Goal: Navigation & Orientation: Find specific page/section

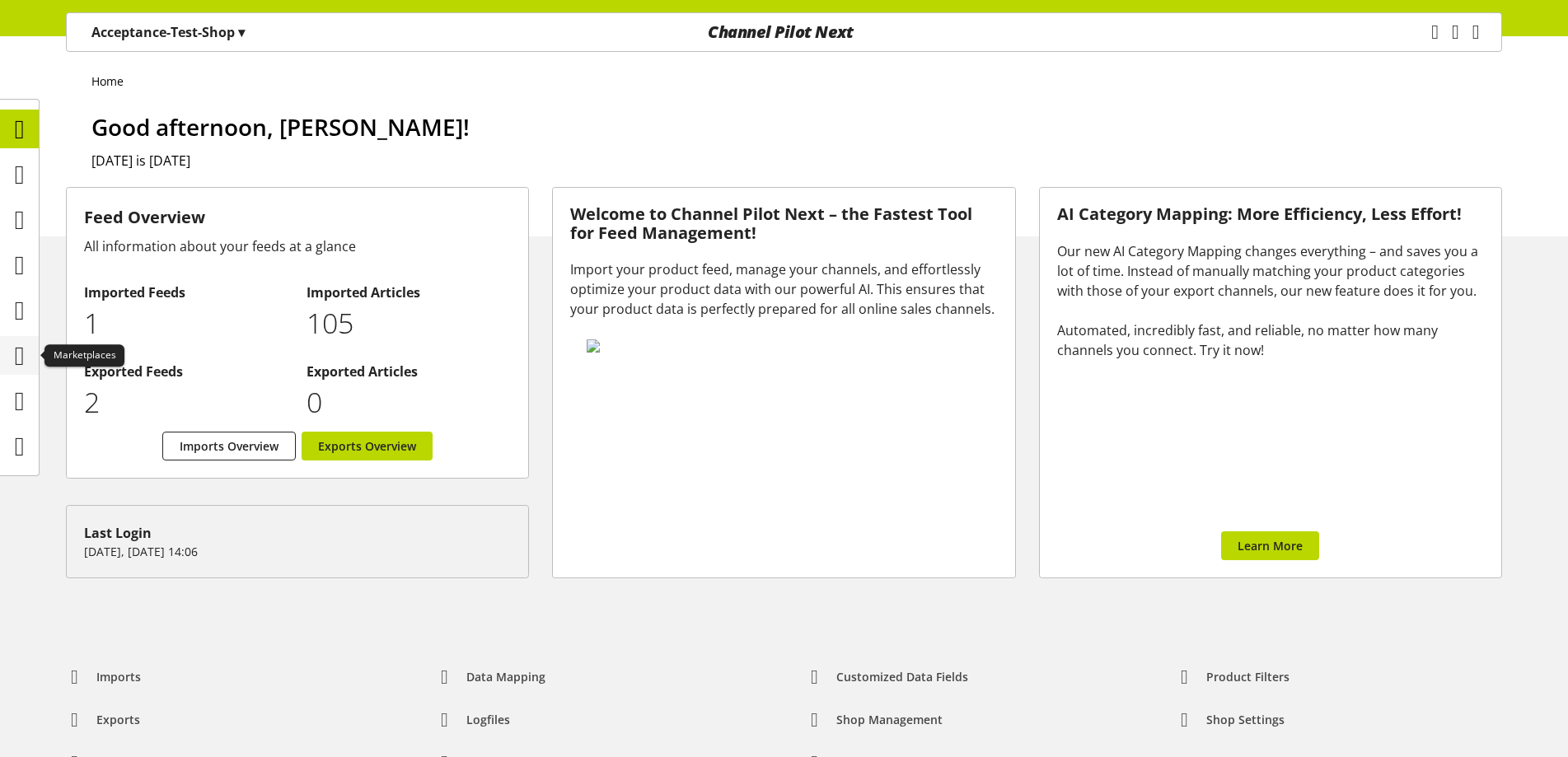
click at [2, 368] on div at bounding box center [19, 354] width 38 height 38
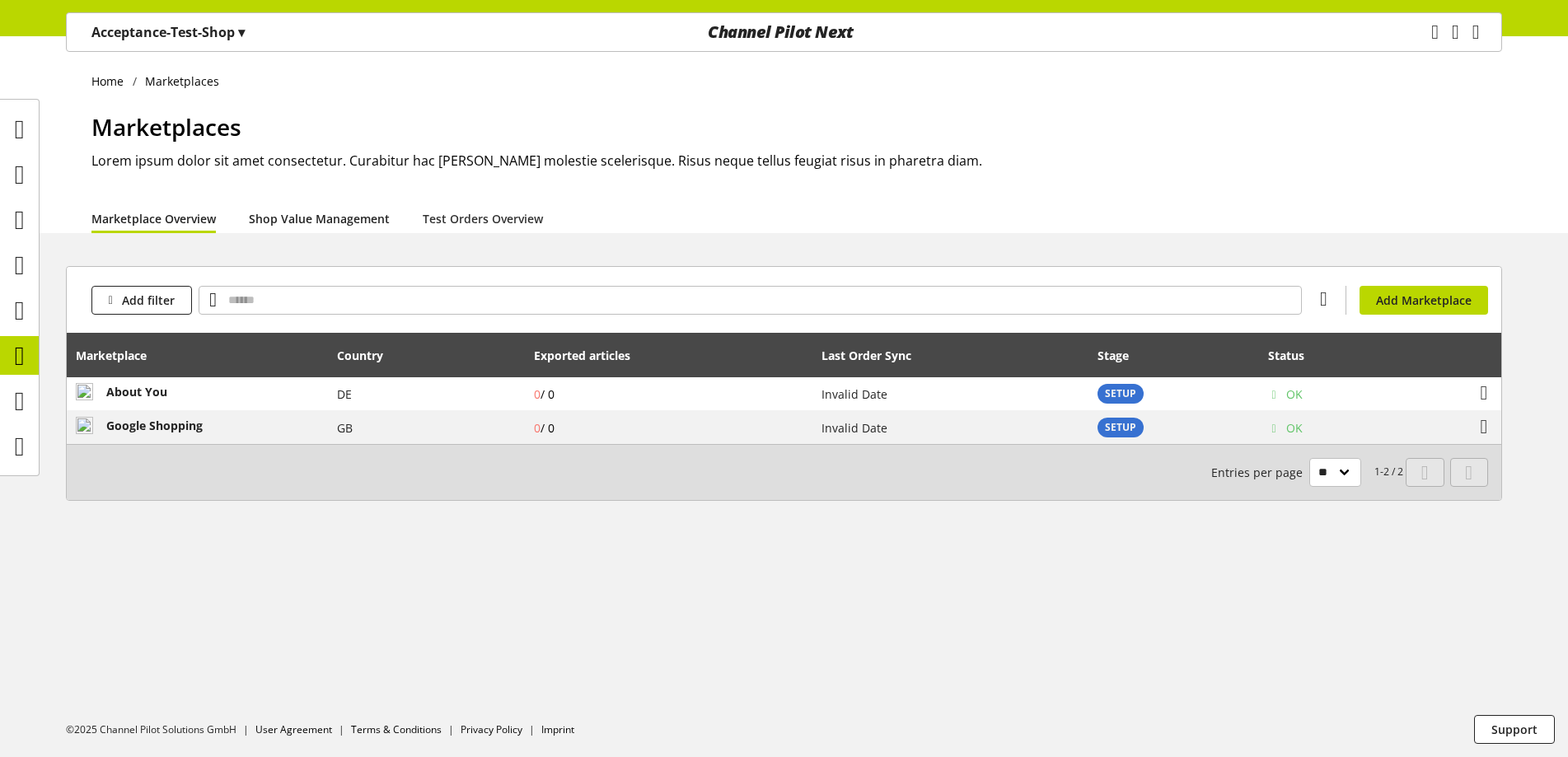
click at [355, 211] on link "Shop Value Management" at bounding box center [318, 219] width 140 height 18
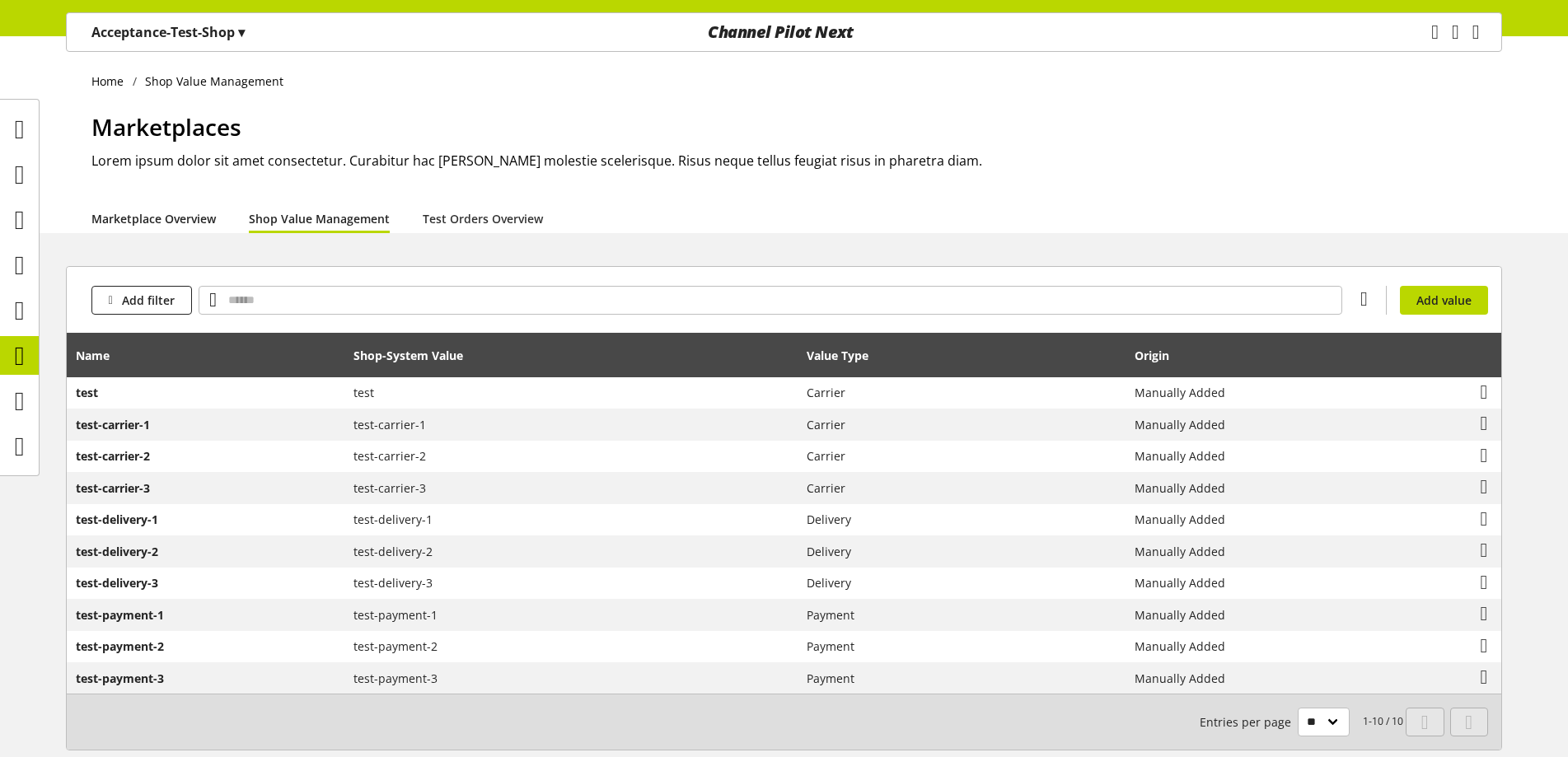
click at [162, 228] on link "Marketplace Overview" at bounding box center [153, 219] width 125 height 18
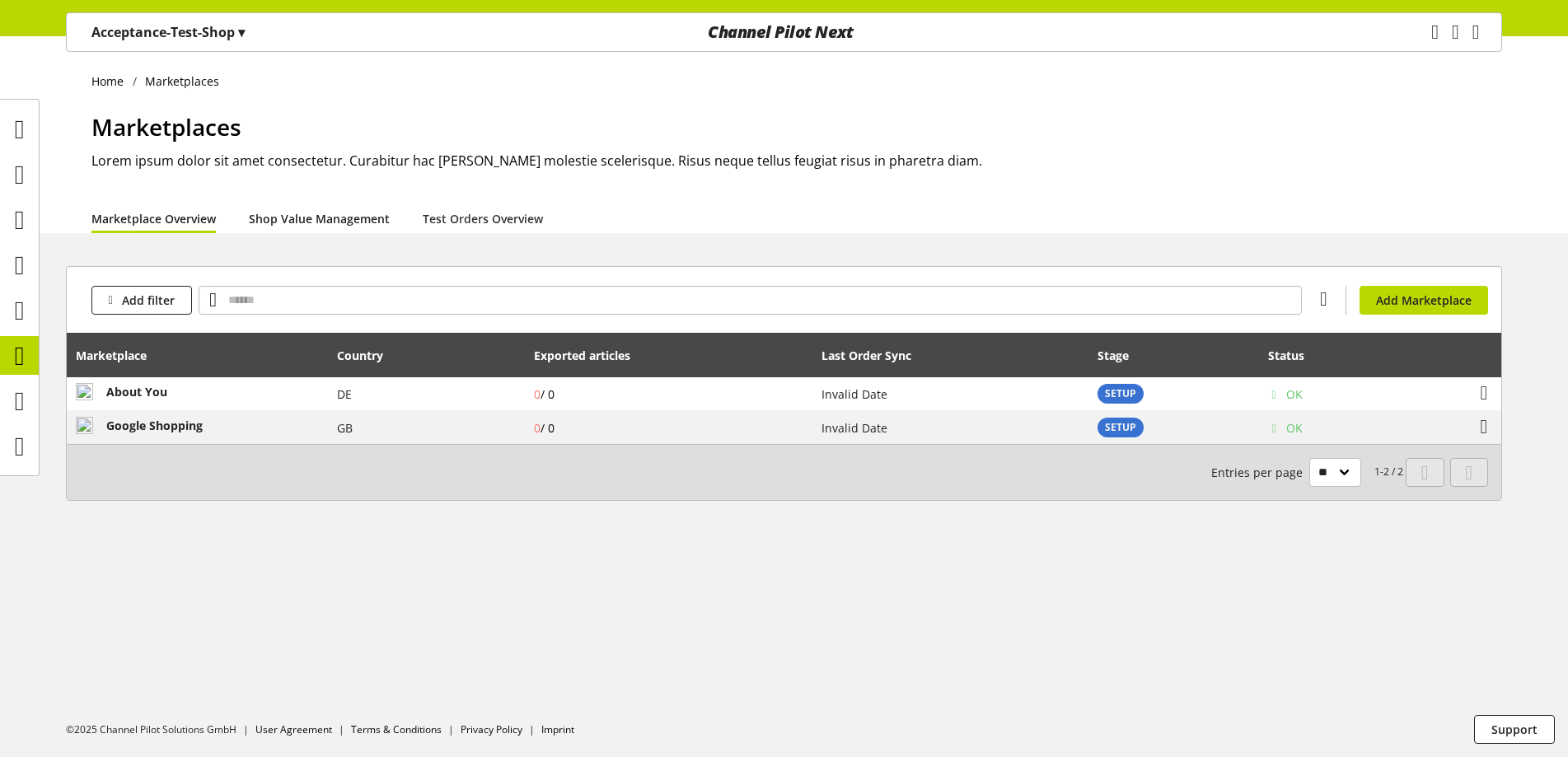
click at [265, 212] on link "Shop Value Management" at bounding box center [318, 219] width 140 height 18
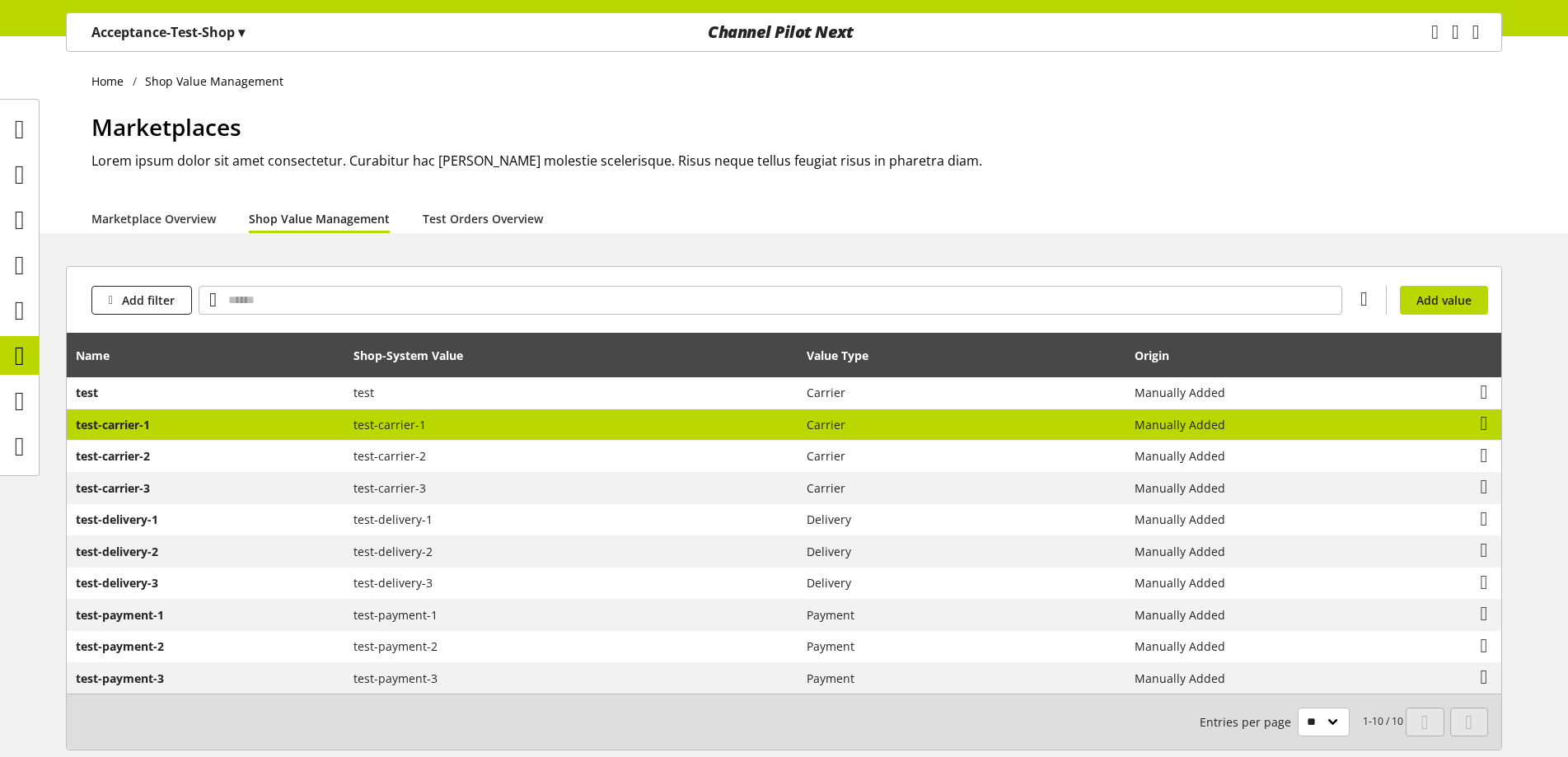
click at [427, 439] on td "test-carrier-1" at bounding box center [570, 425] width 453 height 32
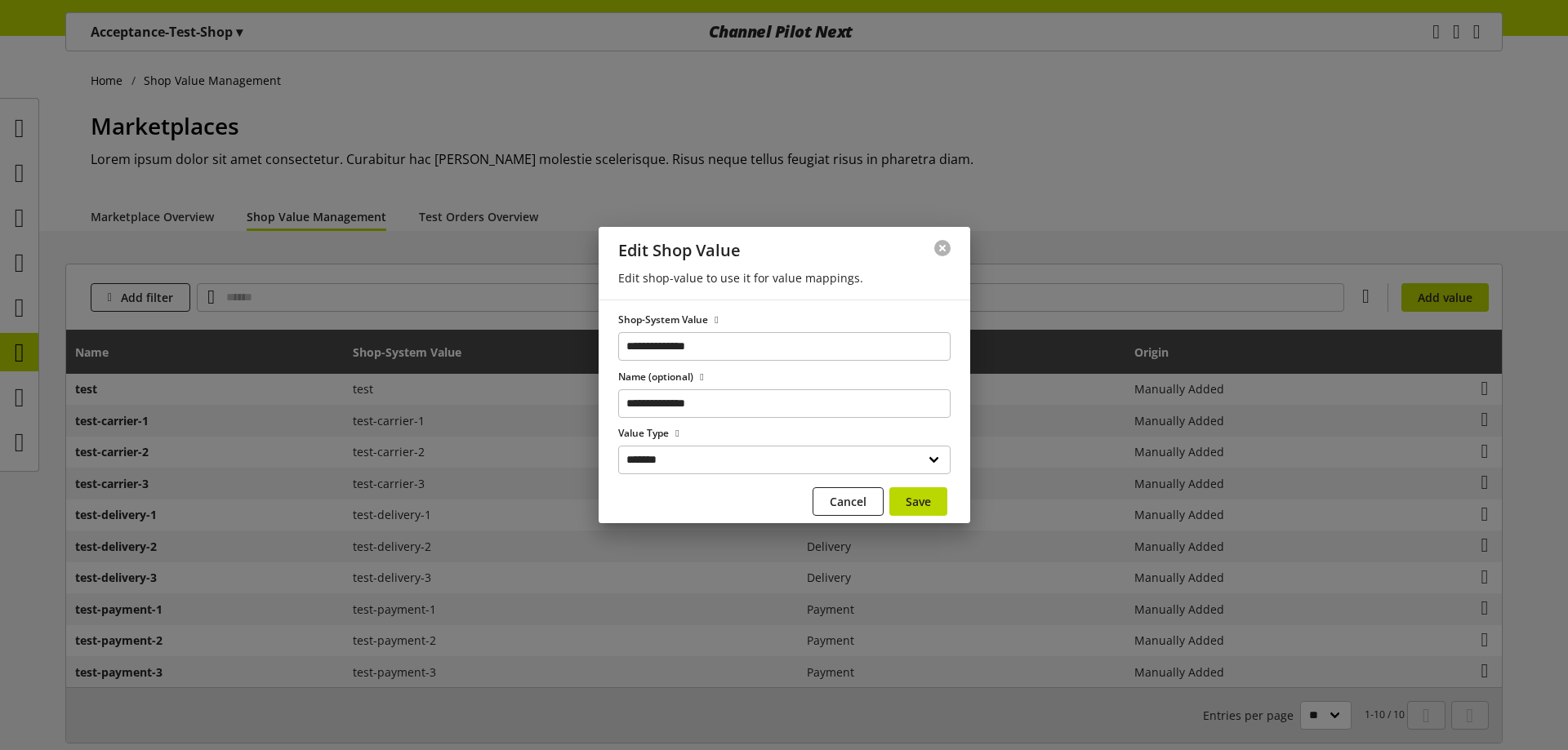
click at [941, 250] on button at bounding box center [942, 248] width 17 height 17
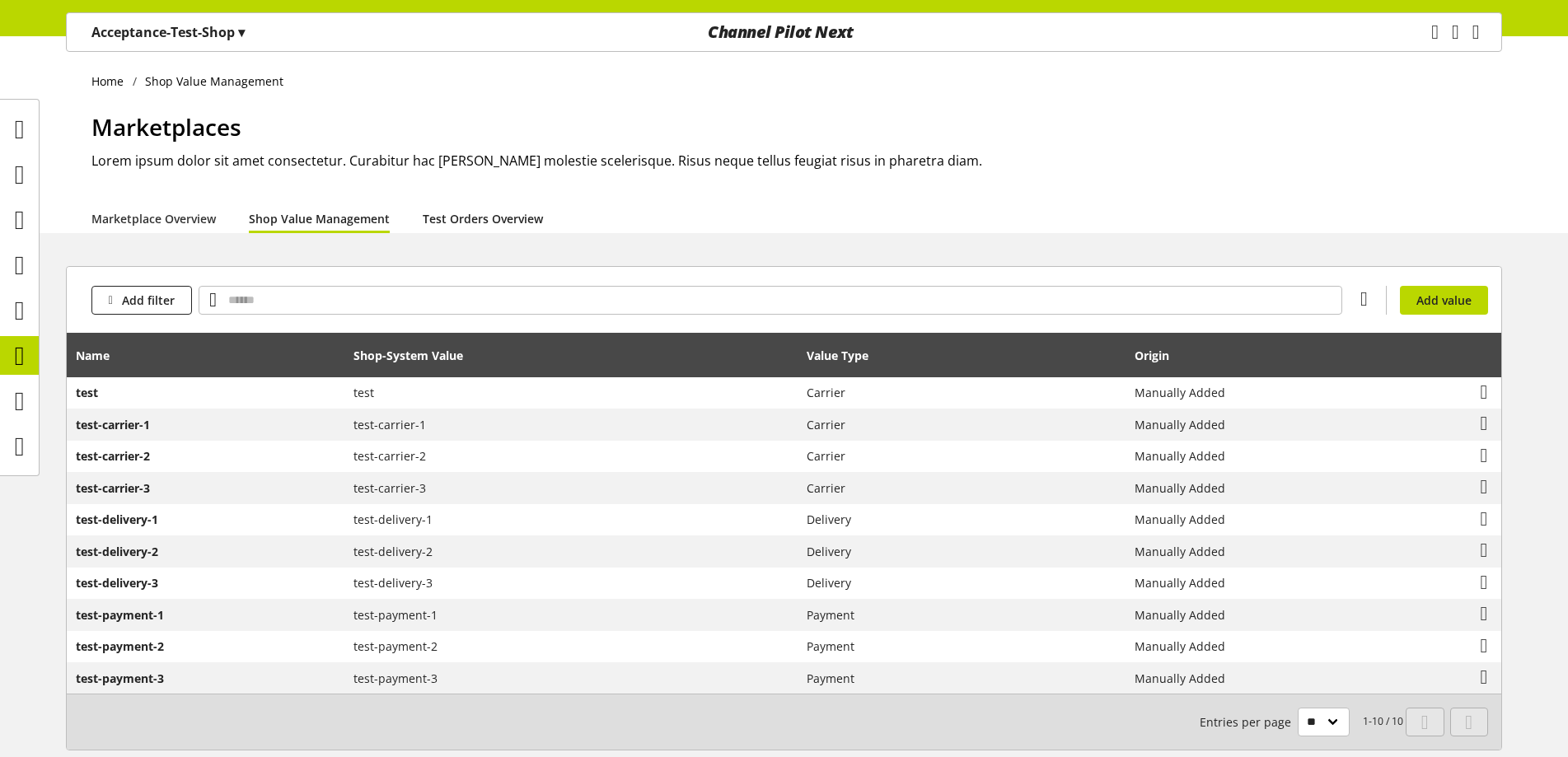
click at [448, 211] on link "Test Orders Overview" at bounding box center [482, 219] width 120 height 18
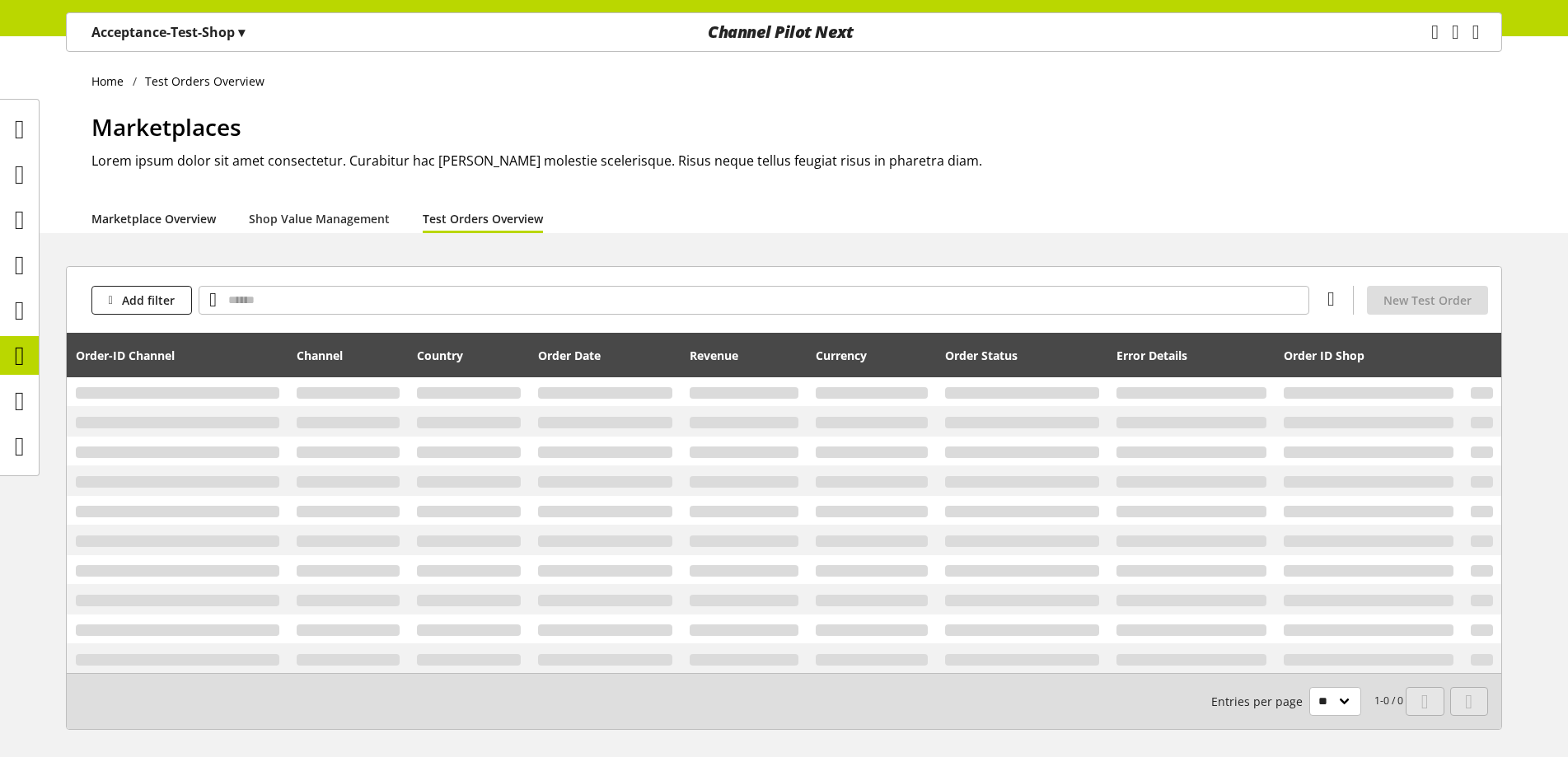
click at [192, 223] on link "Marketplace Overview" at bounding box center [153, 219] width 125 height 18
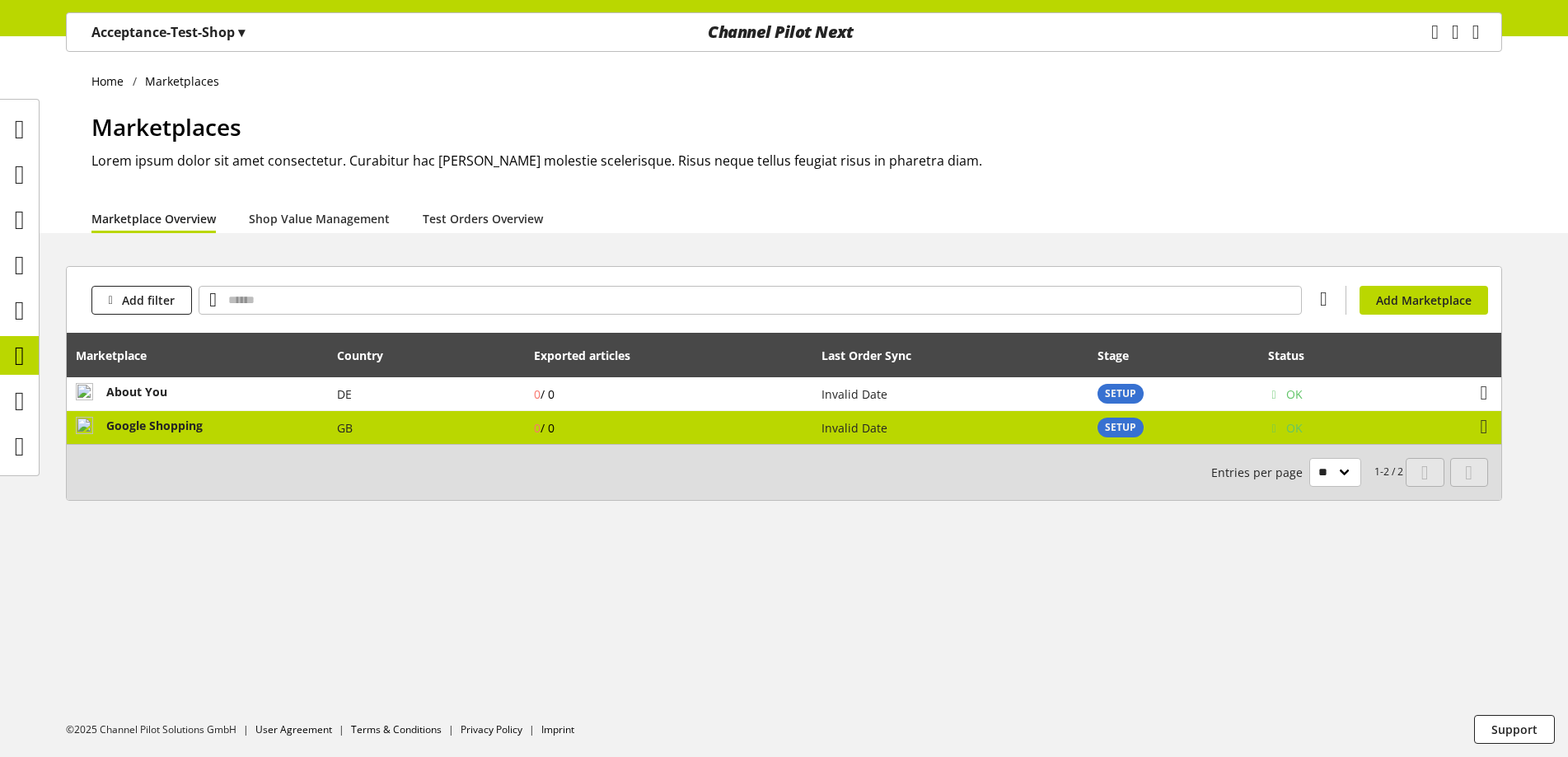
click at [226, 414] on td "Google Shopping" at bounding box center [197, 428] width 261 height 33
select select "********"
